Goal: Transaction & Acquisition: Purchase product/service

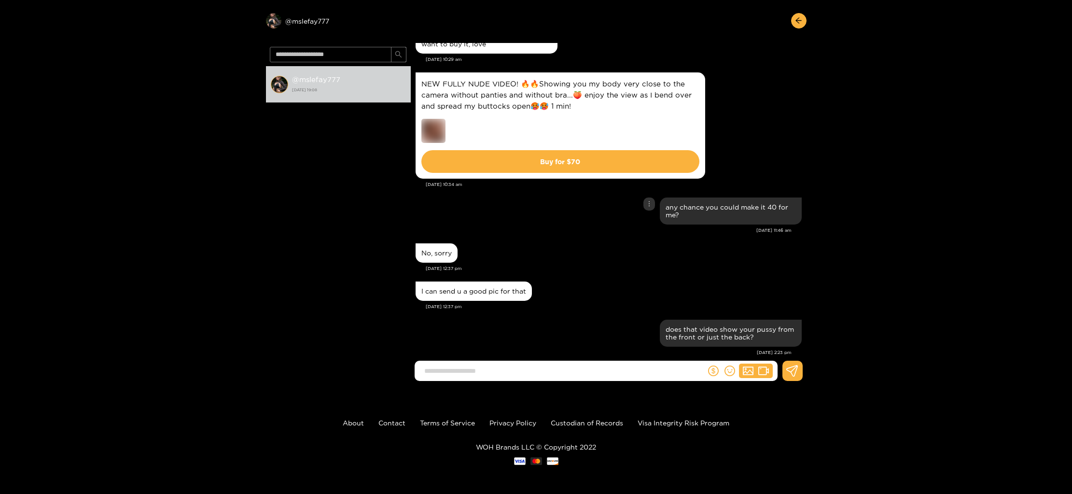
scroll to position [902, 0]
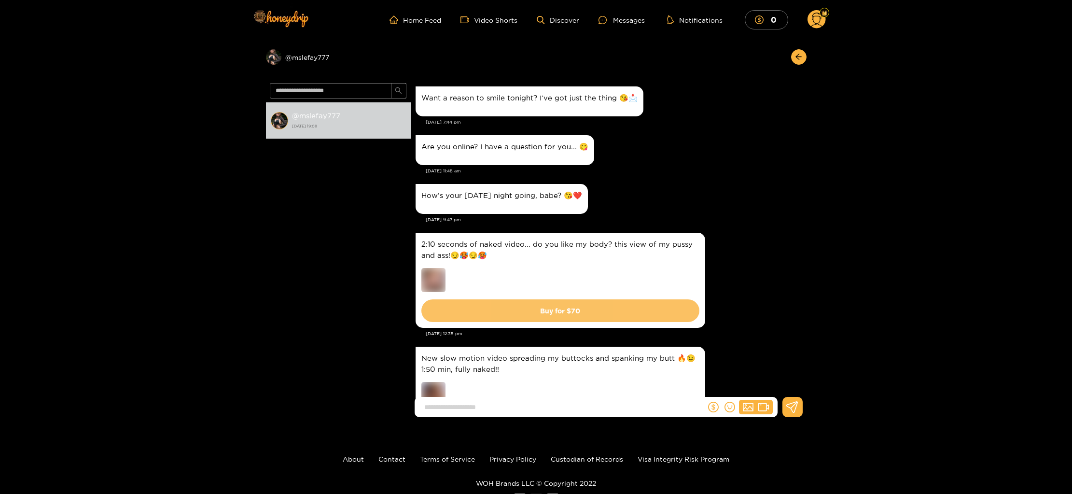
click at [649, 309] on button "Buy for $ 70" at bounding box center [560, 310] width 278 height 23
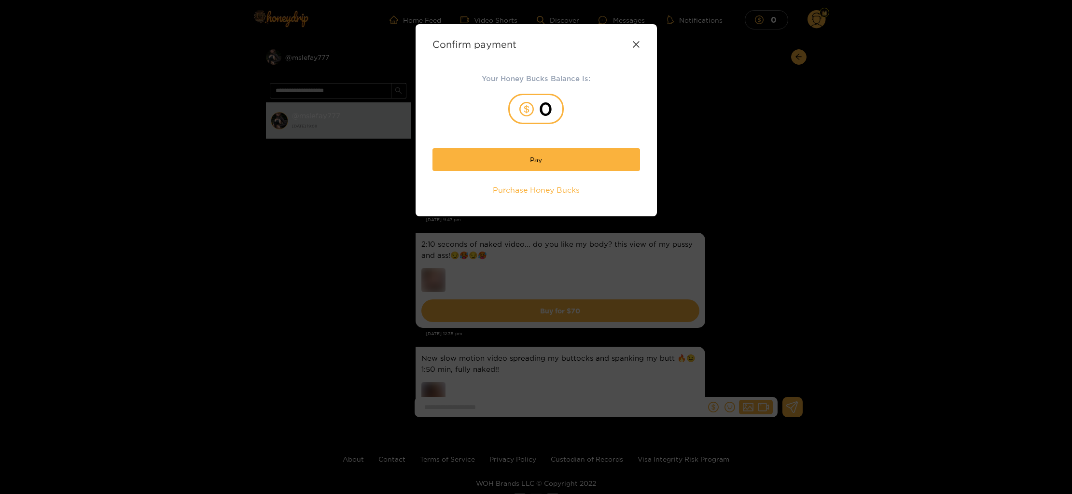
click at [641, 45] on div "Confirm payment Your Honey Bucks Balance Is: 0 Pay Purchase Honey Bucks" at bounding box center [536, 120] width 241 height 192
click at [632, 46] on icon at bounding box center [636, 45] width 8 height 8
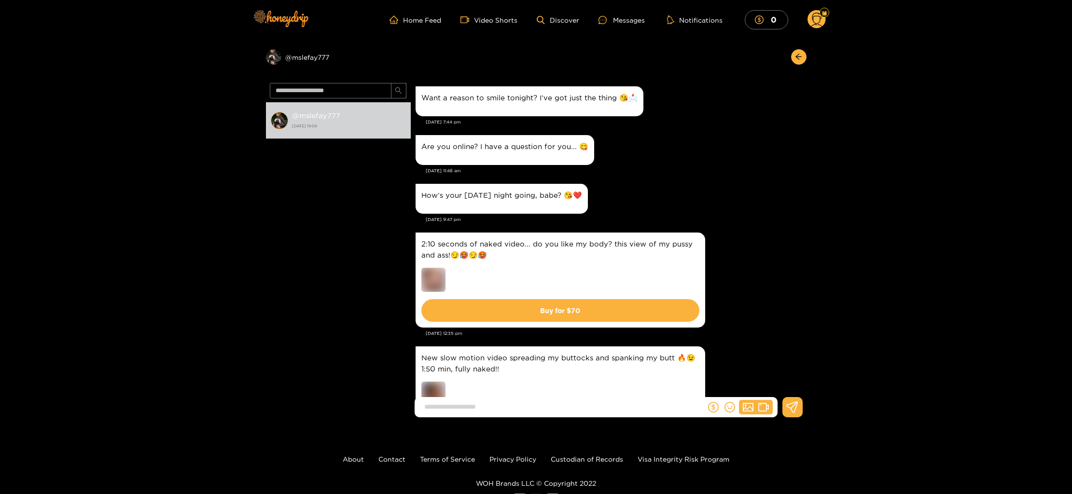
click at [719, 318] on div "2:10 seconds of naked video... do you like my body? this view of my pussy and a…" at bounding box center [609, 280] width 386 height 100
